Goal: Task Accomplishment & Management: Complete application form

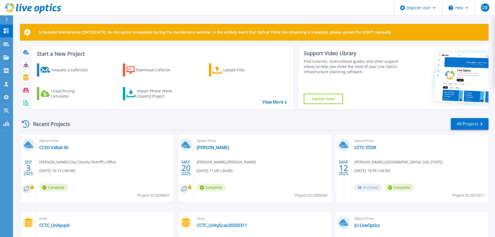
click at [10, 23] on div at bounding box center [9, 19] width 8 height 9
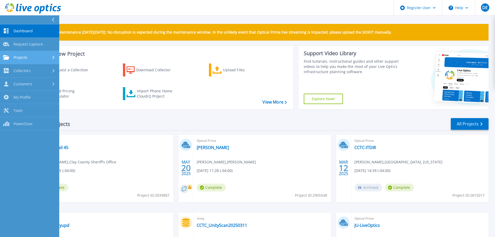
click at [49, 58] on div "Projects" at bounding box center [29, 57] width 53 height 5
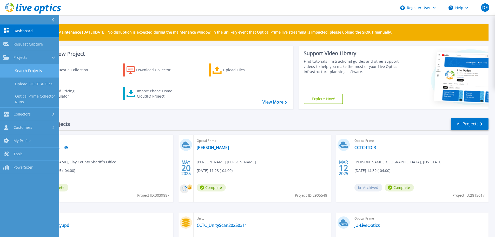
click at [41, 68] on link "Search Projects" at bounding box center [29, 70] width 59 height 13
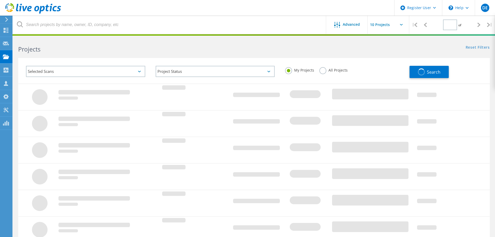
type input "1"
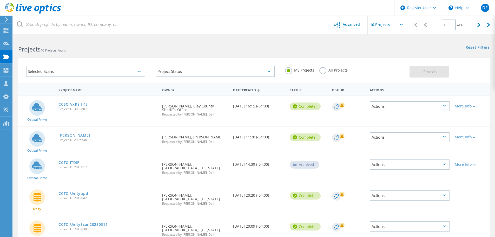
click at [230, 77] on div "Project Status In Progress Complete Published Anonymous Archived Error" at bounding box center [215, 72] width 130 height 22
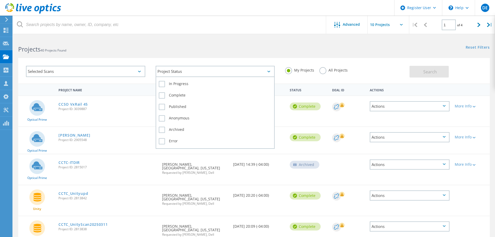
click at [224, 71] on div "Project Status" at bounding box center [215, 71] width 119 height 11
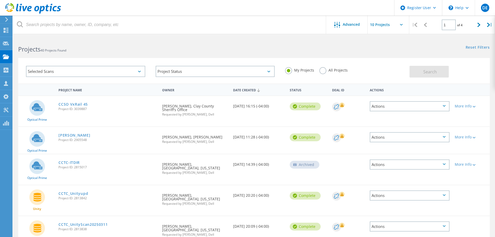
drag, startPoint x: 318, startPoint y: 70, endPoint x: 323, endPoint y: 70, distance: 4.7
click at [320, 70] on div "My Projects All Projects" at bounding box center [345, 70] width 130 height 19
click at [323, 70] on label "All Projects" at bounding box center [333, 69] width 28 height 5
click at [0, 0] on input "All Projects" at bounding box center [0, 0] width 0 height 0
click at [66, 64] on div "Selected Scans" at bounding box center [86, 72] width 130 height 22
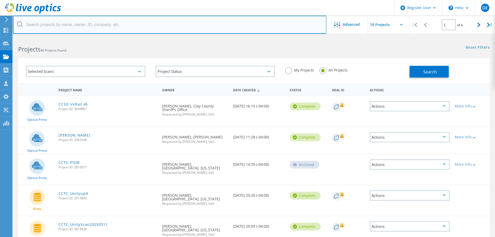
click at [142, 27] on input "text" at bounding box center [169, 25] width 313 height 18
paste input "ycorrales@homesteadfl.gov"
type input "ycorrales@homesteadfl.gov"
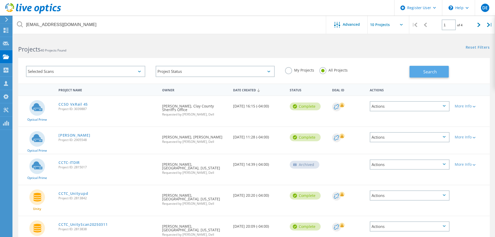
click at [438, 69] on button "Search" at bounding box center [429, 72] width 39 height 12
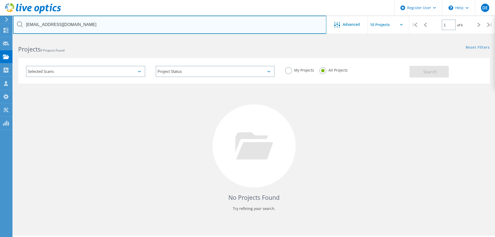
click at [88, 27] on input "ycorrales@homesteadfl.gov" at bounding box center [169, 25] width 313 height 18
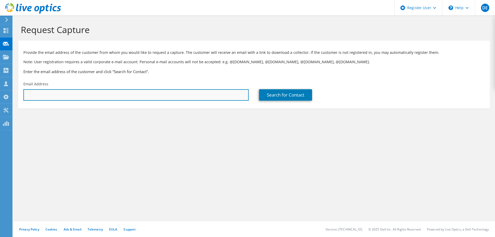
click at [77, 98] on input "text" at bounding box center [135, 94] width 225 height 11
paste input "ycorrales@homesteadfl.gov"
type input "ycorrales@homesteadfl.gov"
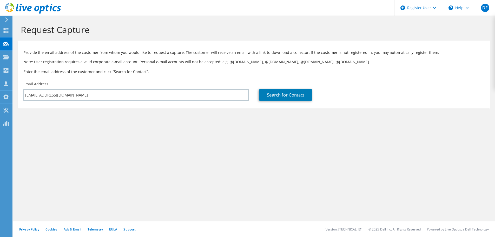
drag, startPoint x: 226, startPoint y: 127, endPoint x: 258, endPoint y: 111, distance: 35.9
click at [228, 127] on section "Request Capture Provide the email address of the customer from whom you would l…" at bounding box center [254, 75] width 482 height 119
click at [271, 95] on link "Search for Contact" at bounding box center [285, 94] width 53 height 11
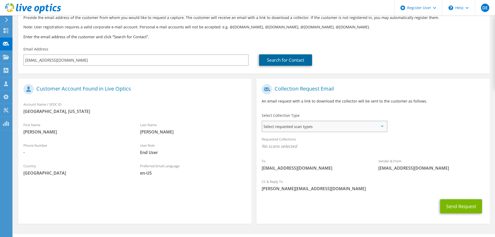
scroll to position [48, 0]
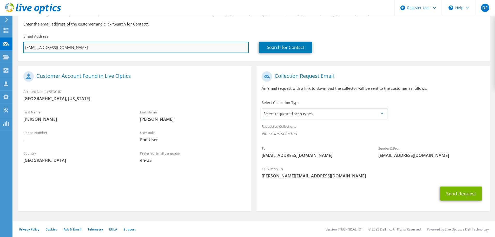
click at [116, 44] on input "ycorrales@homesteadfl.gov" at bounding box center [135, 47] width 225 height 11
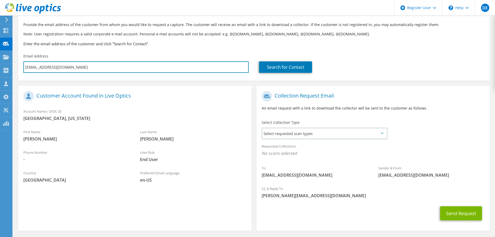
scroll to position [0, 0]
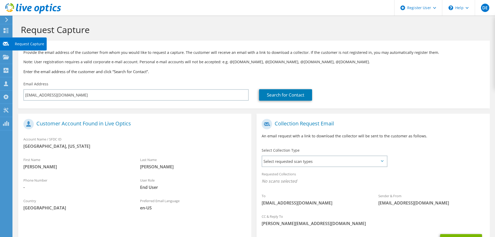
click at [7, 44] on use at bounding box center [6, 44] width 6 height 4
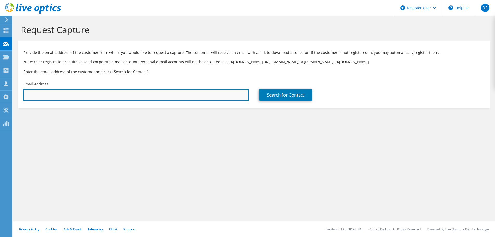
click at [59, 97] on input "text" at bounding box center [135, 94] width 225 height 11
paste input "[EMAIL_ADDRESS][DOMAIN_NAME]"
type input "[EMAIL_ADDRESS][DOMAIN_NAME]"
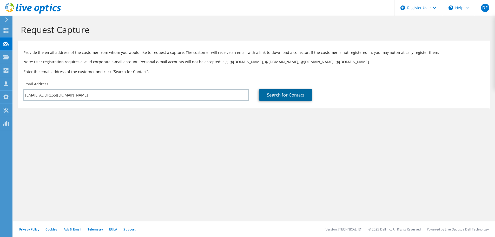
click at [266, 96] on link "Search for Contact" at bounding box center [285, 94] width 53 height 11
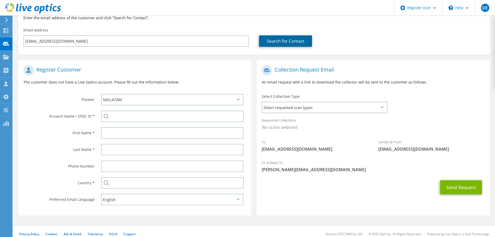
scroll to position [58, 0]
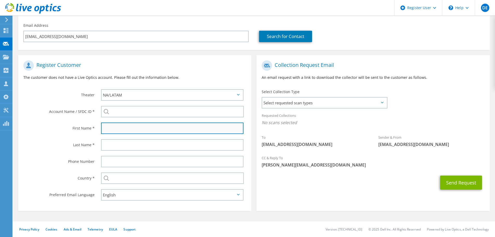
click at [175, 132] on input "text" at bounding box center [172, 127] width 142 height 11
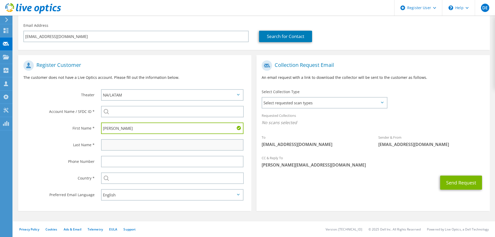
type input "Chris"
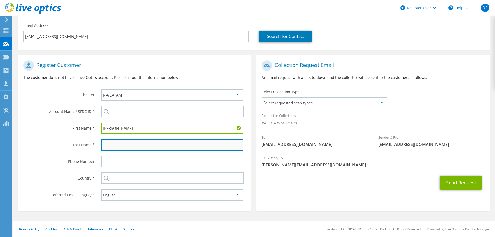
click at [186, 148] on input "text" at bounding box center [172, 144] width 142 height 11
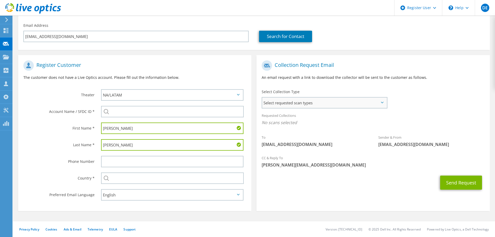
type input "Lazo"
click at [364, 101] on span "Select requested scan types" at bounding box center [324, 102] width 124 height 10
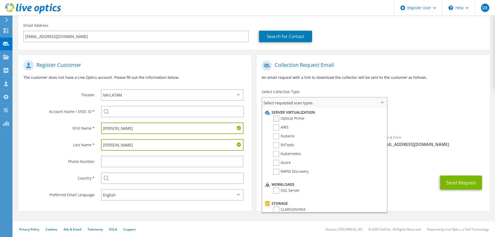
click at [289, 119] on label "Optical Prime" at bounding box center [288, 118] width 31 height 6
click at [0, 0] on input "Optical Prime" at bounding box center [0, 0] width 0 height 0
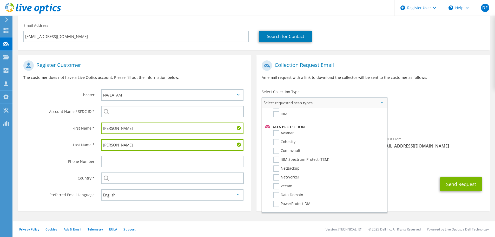
scroll to position [229, 0]
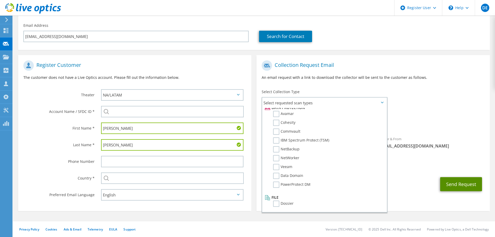
click at [454, 186] on button "Send Request" at bounding box center [461, 184] width 42 height 14
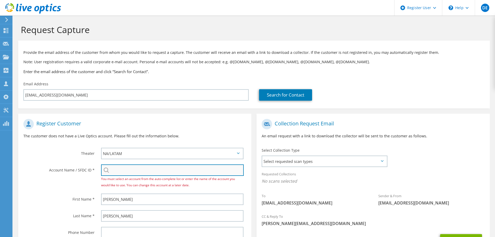
click at [167, 168] on input "search" at bounding box center [172, 169] width 143 height 11
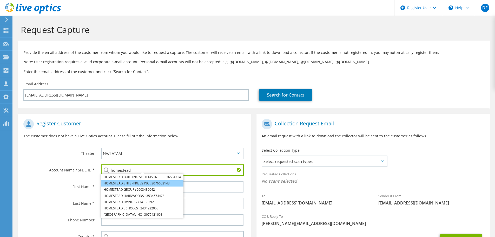
scroll to position [26, 0]
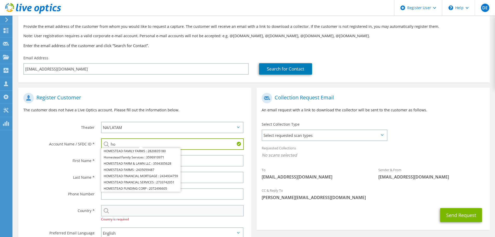
type input "h"
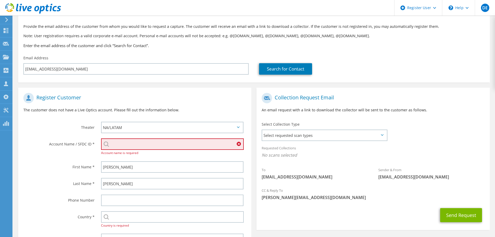
click at [142, 145] on input "search" at bounding box center [172, 143] width 143 height 11
paste input "595731484"
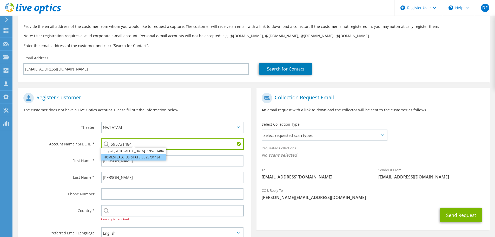
click at [116, 157] on li "HOMESTEAD, [US_STATE] : 595731484" at bounding box center [133, 157] width 65 height 6
type input "HOMESTEAD, [US_STATE] : 595731484"
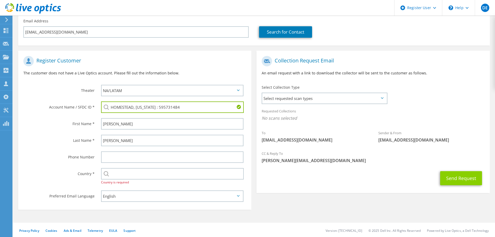
scroll to position [64, 0]
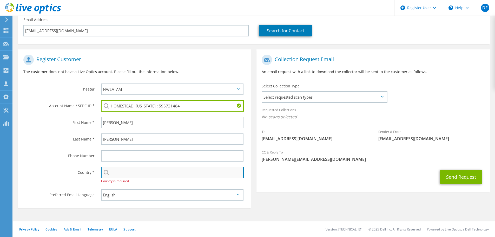
click at [144, 172] on input "text" at bounding box center [172, 172] width 143 height 11
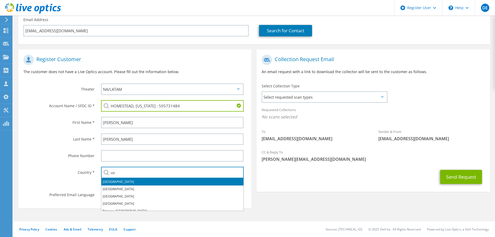
click at [140, 179] on li "[GEOGRAPHIC_DATA]" at bounding box center [172, 181] width 142 height 7
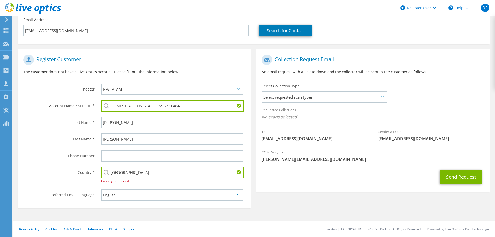
type input "[GEOGRAPHIC_DATA]"
drag, startPoint x: 417, startPoint y: 176, endPoint x: 435, endPoint y: 174, distance: 18.0
click at [419, 176] on div "Send Request" at bounding box center [373, 176] width 233 height 19
click at [445, 177] on button "Send Request" at bounding box center [461, 177] width 42 height 14
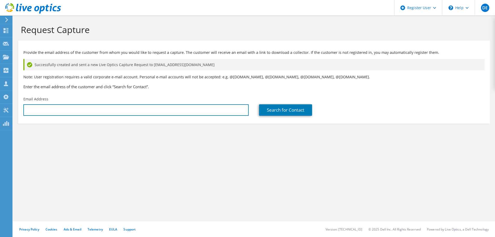
drag, startPoint x: 159, startPoint y: 108, endPoint x: 216, endPoint y: 123, distance: 58.3
click at [159, 108] on input "text" at bounding box center [135, 109] width 225 height 11
paste input "leroy.argandona@homesteadpolice.com"
type input "leroy.argandona@homesteadpolice.com"
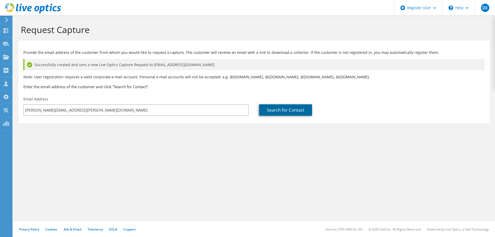
click at [294, 114] on link "Search for Contact" at bounding box center [285, 109] width 53 height 11
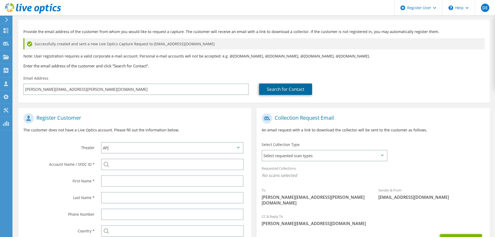
scroll to position [52, 0]
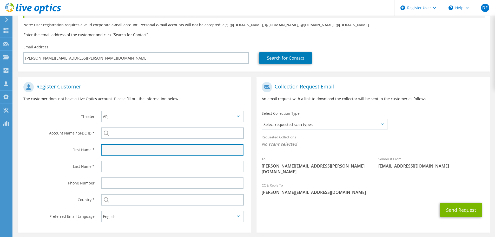
click at [140, 149] on input "text" at bounding box center [172, 149] width 142 height 11
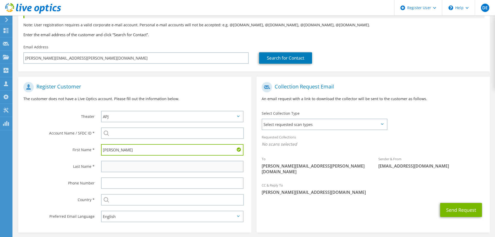
type input "Leroy"
click at [152, 166] on input "text" at bounding box center [172, 166] width 142 height 11
type input "Argangona"
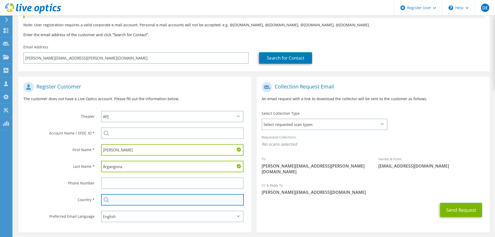
click at [154, 201] on input "text" at bounding box center [172, 199] width 143 height 11
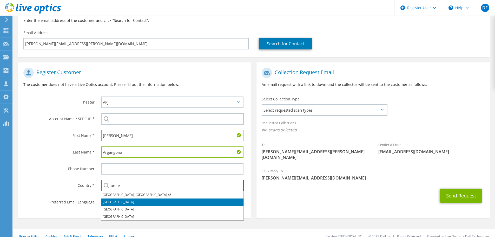
scroll to position [74, 0]
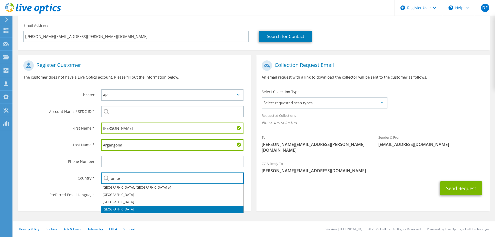
click at [125, 209] on li "[GEOGRAPHIC_DATA]" at bounding box center [172, 209] width 142 height 7
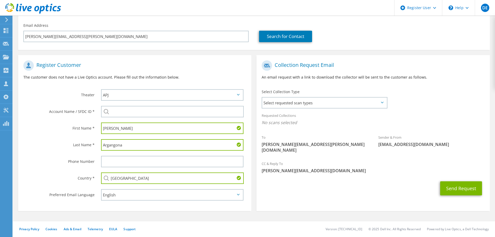
type input "[GEOGRAPHIC_DATA]"
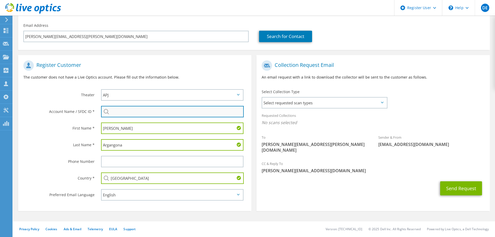
click at [125, 112] on input "search" at bounding box center [172, 111] width 143 height 11
paste input "595731484"
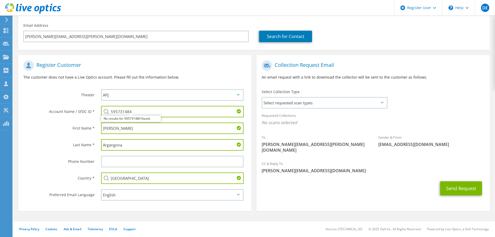
click at [133, 110] on input "595731484" at bounding box center [172, 111] width 143 height 11
click at [134, 110] on input "595731484" at bounding box center [172, 111] width 143 height 11
click at [145, 109] on input "595731484" at bounding box center [172, 111] width 143 height 11
type input "5"
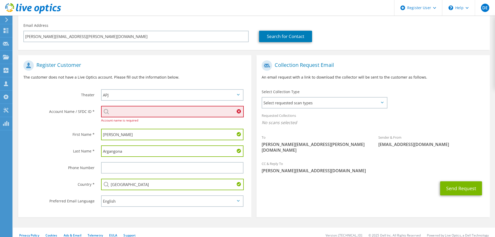
paste input "595731484"
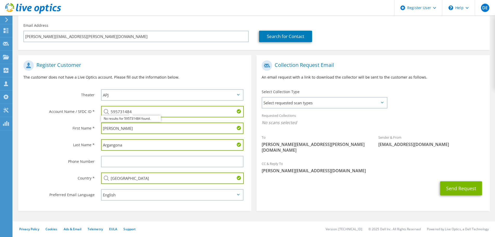
click at [56, 121] on div "First Name *" at bounding box center [57, 128] width 78 height 16
click at [346, 208] on section "Collection Request Email An email request with a link to download the collector…" at bounding box center [373, 133] width 233 height 156
drag, startPoint x: 420, startPoint y: 110, endPoint x: 417, endPoint y: 114, distance: 4.1
click at [420, 111] on div "Requested Collections No scans selected" at bounding box center [373, 119] width 233 height 19
click at [135, 109] on input "595731484" at bounding box center [172, 111] width 143 height 11
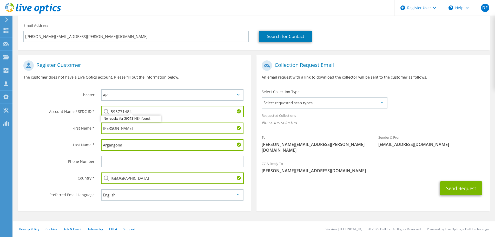
click at [122, 111] on input "595731484" at bounding box center [172, 111] width 143 height 11
click at [142, 118] on li "HOMESTEAD, FLORIDA : 595731484" at bounding box center [132, 118] width 62 height 6
type input "HOMESTEAD, FLORIDA : 595731484"
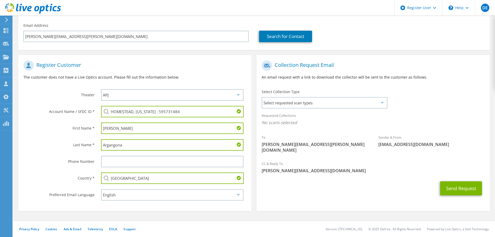
click at [372, 193] on section "Collection Request Email An email request with a link to download the collector…" at bounding box center [373, 133] width 233 height 156
click at [376, 102] on span "Select requested scan types" at bounding box center [324, 102] width 124 height 10
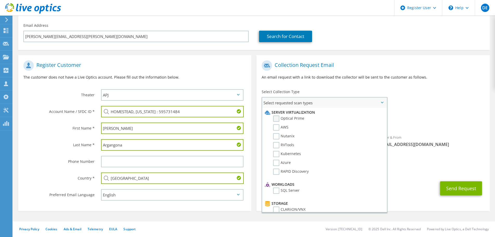
click at [281, 118] on label "Optical Prime" at bounding box center [288, 118] width 31 height 6
click at [0, 0] on input "Optical Prime" at bounding box center [0, 0] width 0 height 0
click at [433, 106] on div "To leroy.argandona@homesteadpolice.com Sender & From liveoptics@liveoptics.com" at bounding box center [373, 109] width 233 height 102
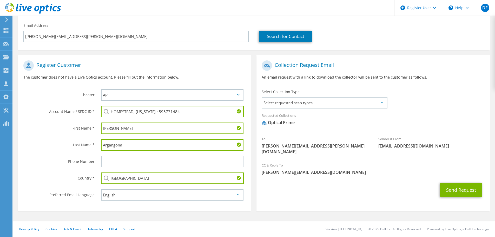
click at [409, 197] on section "Collection Request Email An email request with a link to download the collector…" at bounding box center [373, 133] width 233 height 156
click at [383, 103] on span "Select requested scan types" at bounding box center [324, 102] width 124 height 10
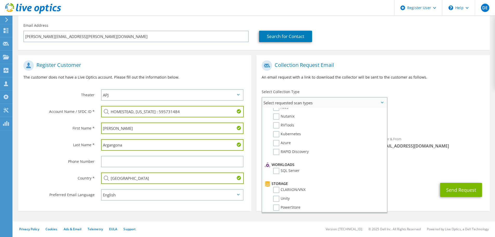
scroll to position [0, 0]
click at [435, 102] on div "To leroy.argandona@homesteadpolice.com Sender & From liveoptics@liveoptics.com" at bounding box center [373, 109] width 233 height 102
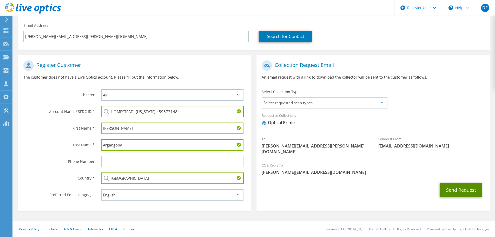
click at [460, 187] on button "Send Request" at bounding box center [461, 190] width 42 height 14
